Goal: Understand process/instructions

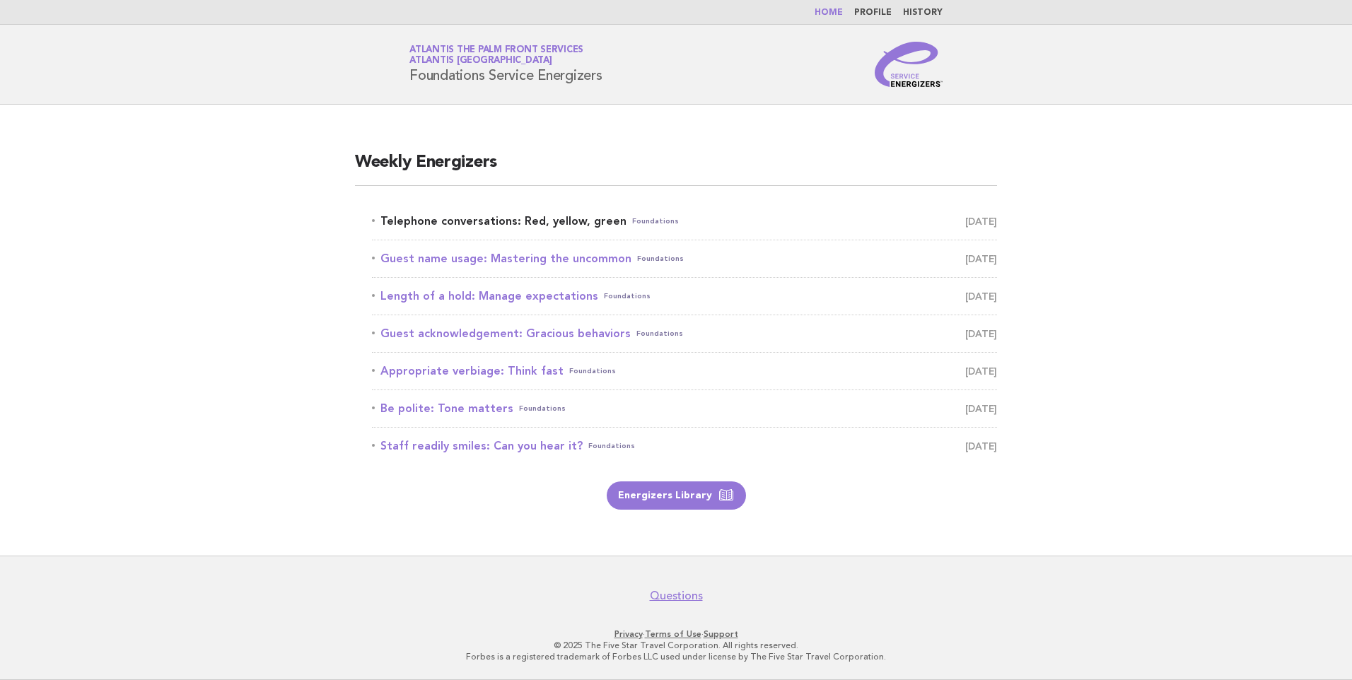
click at [521, 220] on link "Telephone conversations: Red, yellow, green Foundations September 15" at bounding box center [684, 222] width 625 height 20
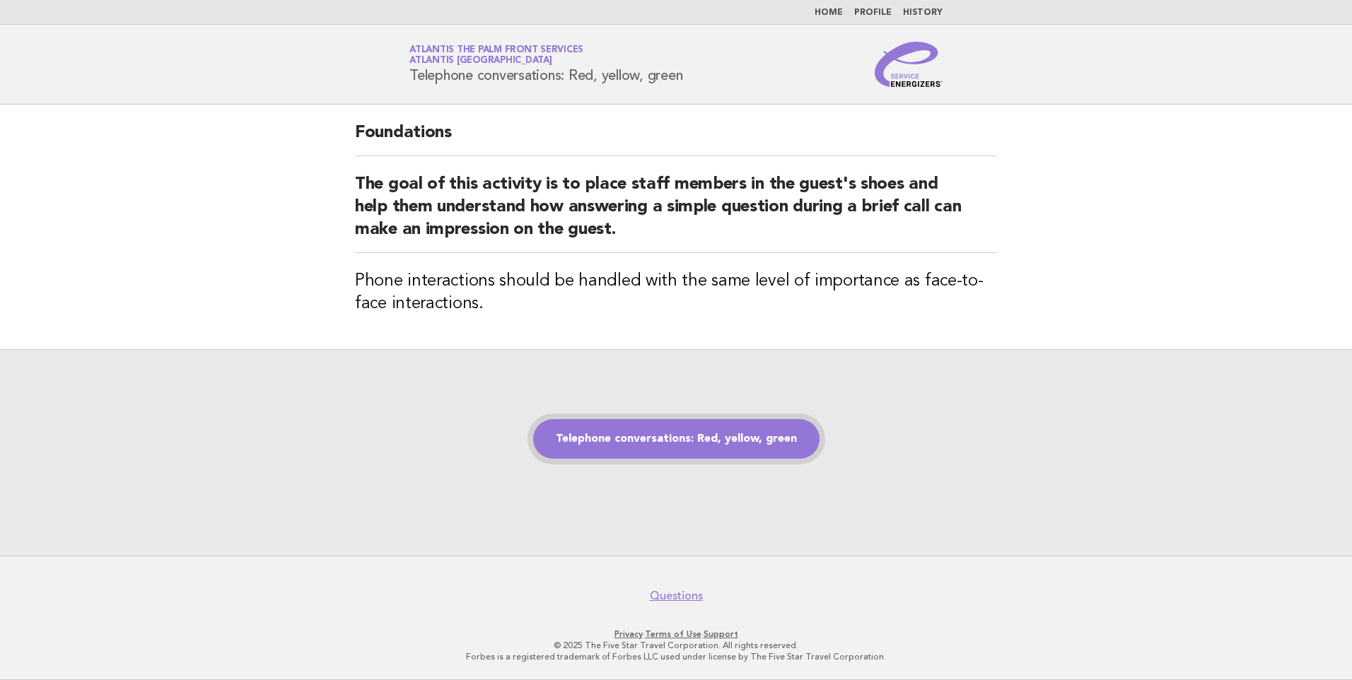
click at [649, 433] on link "Telephone conversations: Red, yellow, green" at bounding box center [676, 439] width 286 height 40
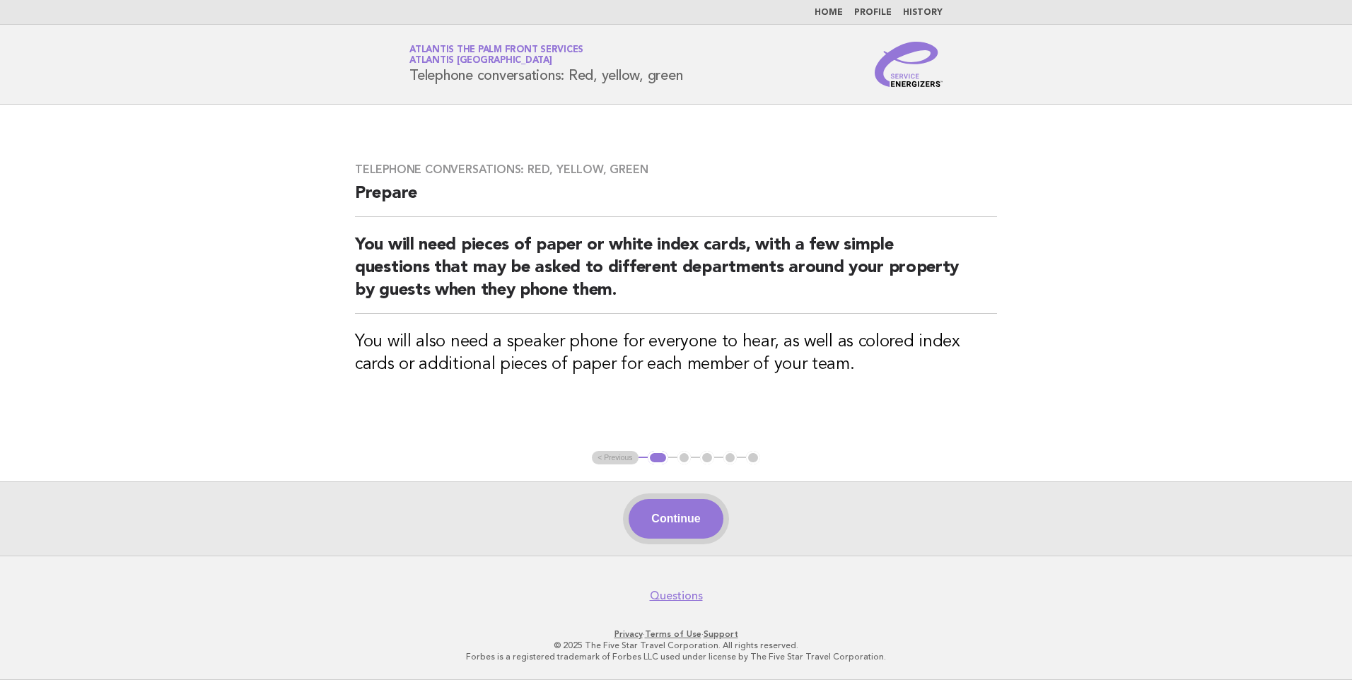
click at [673, 522] on button "Continue" at bounding box center [676, 519] width 94 height 40
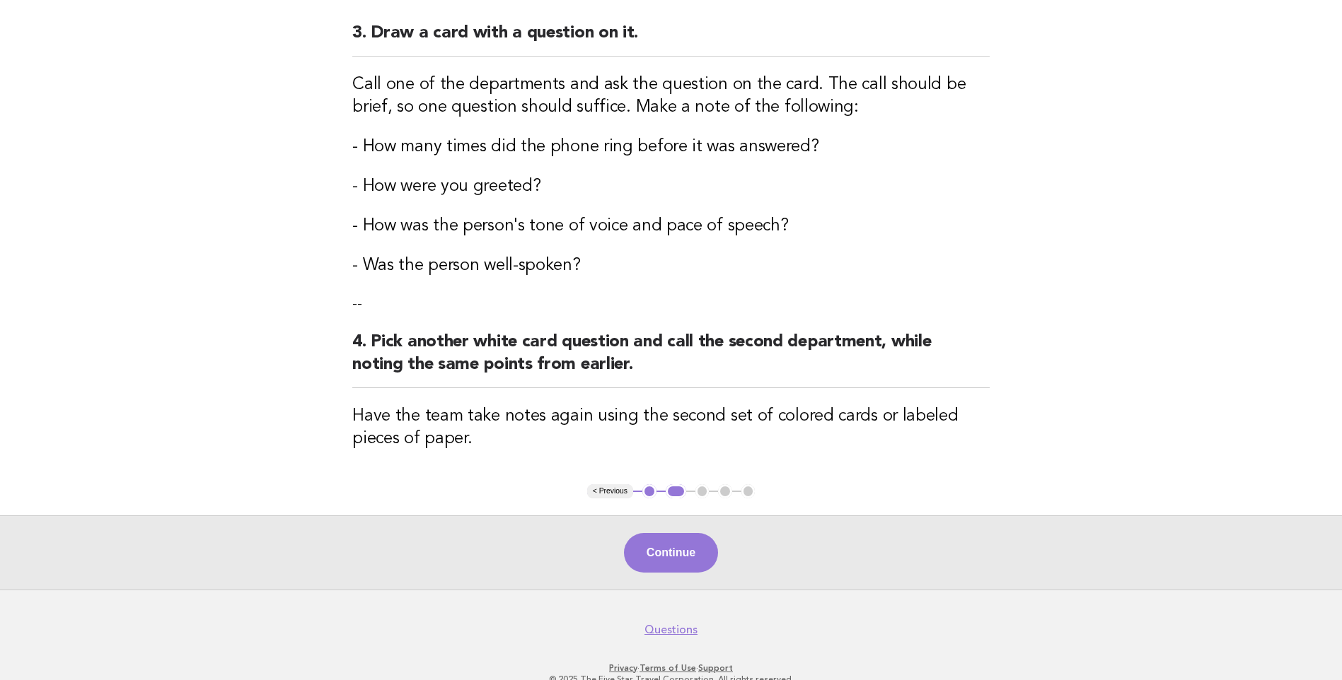
drag, startPoint x: 675, startPoint y: 557, endPoint x: 661, endPoint y: 524, distance: 35.9
click at [675, 557] on button "Continue" at bounding box center [671, 553] width 94 height 40
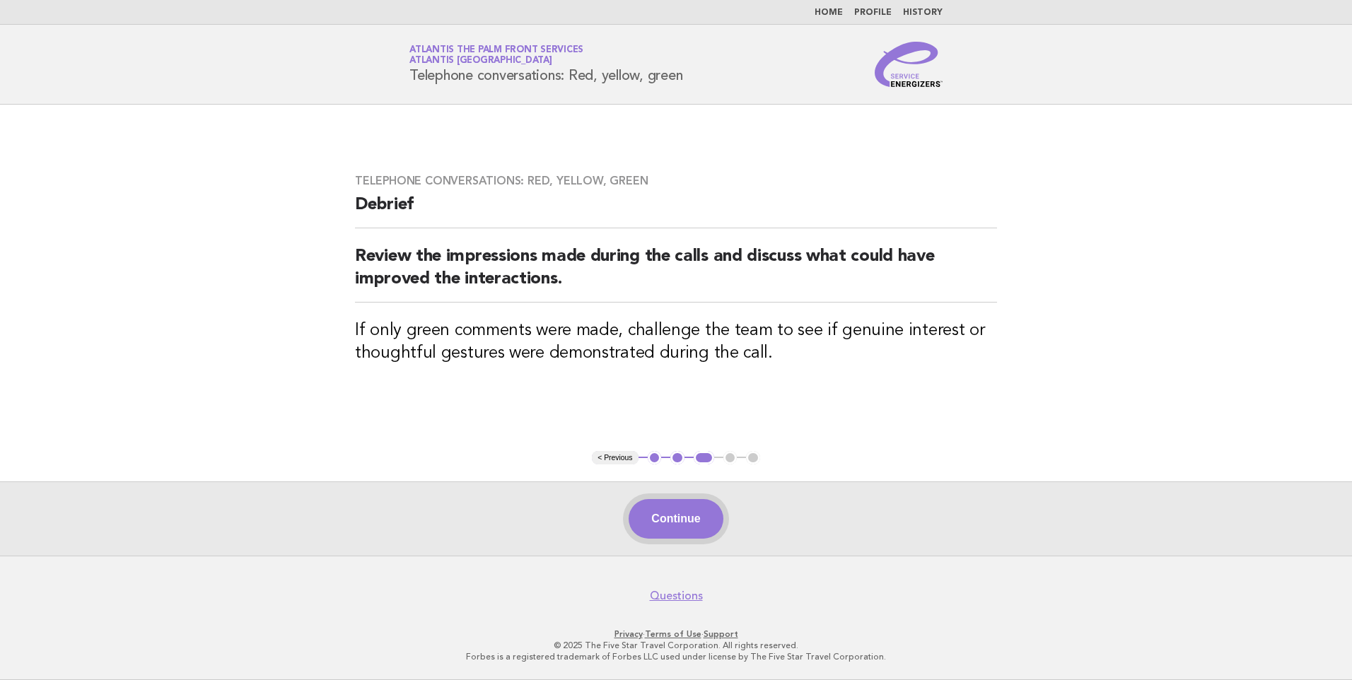
click at [671, 517] on button "Continue" at bounding box center [676, 519] width 94 height 40
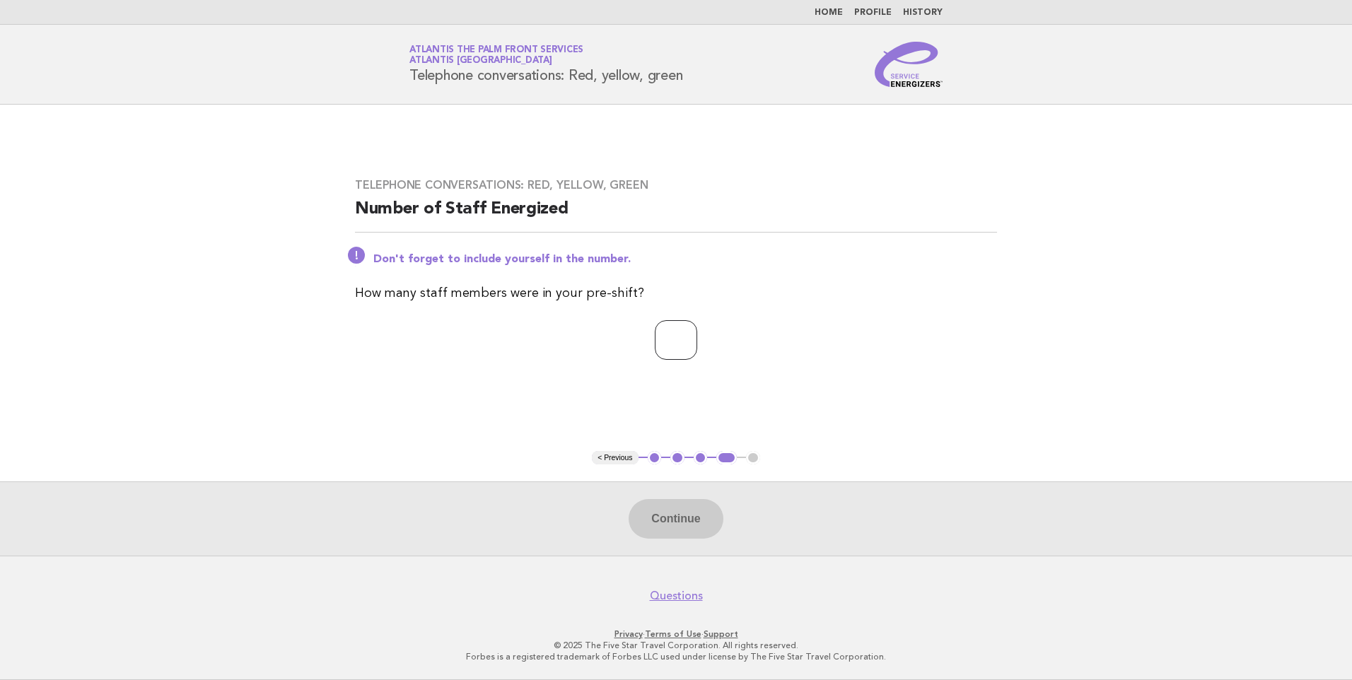
click at [686, 339] on input "number" at bounding box center [676, 340] width 42 height 40
type input "*"
click at [678, 526] on button "Continue" at bounding box center [676, 519] width 94 height 40
